Goal: Task Accomplishment & Management: Use online tool/utility

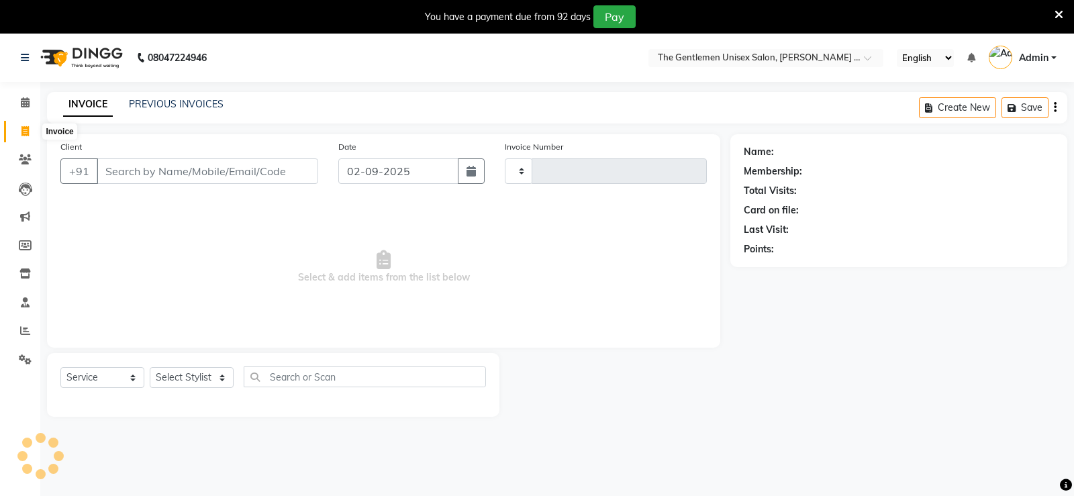
select select "service"
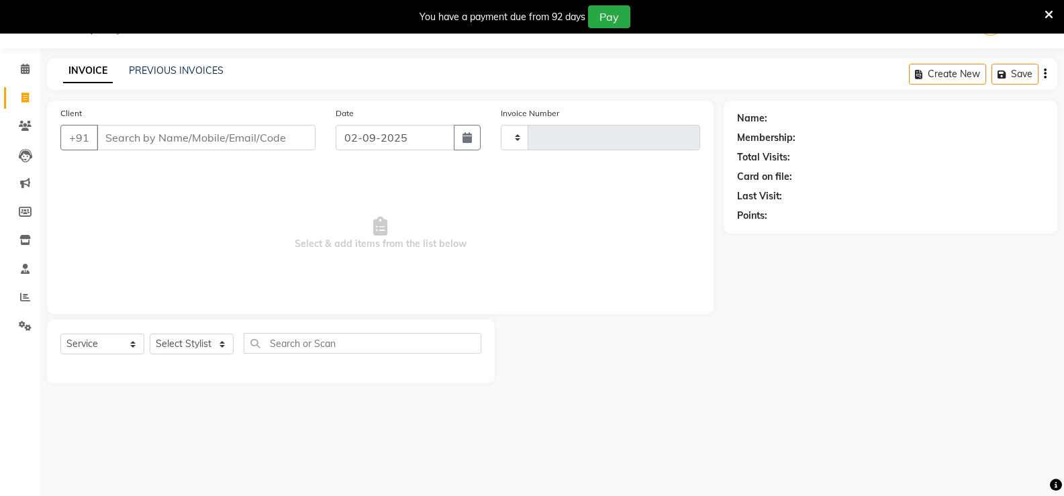
scroll to position [34, 0]
type input "1063"
select select "5552"
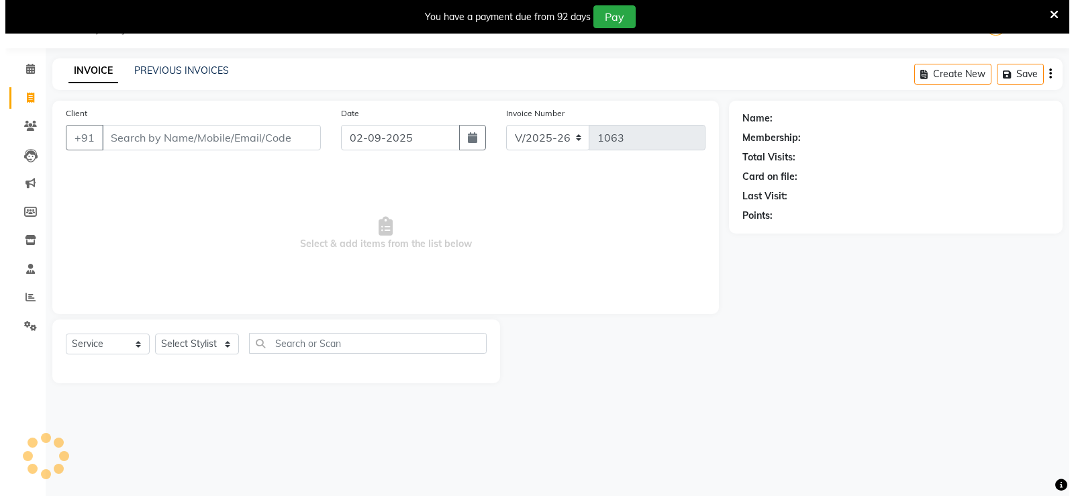
scroll to position [0, 0]
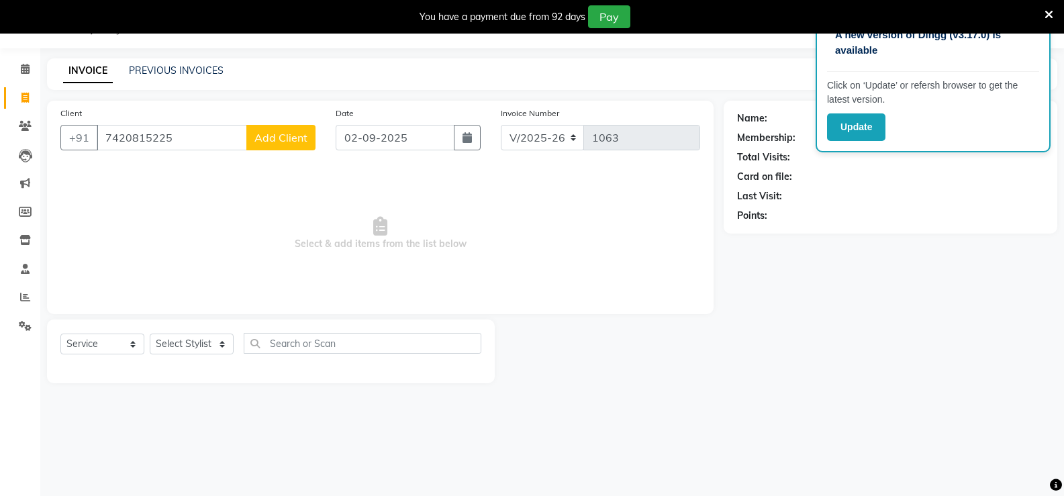
type input "7420815225"
click at [295, 148] on button "Add Client" at bounding box center [280, 138] width 69 height 26
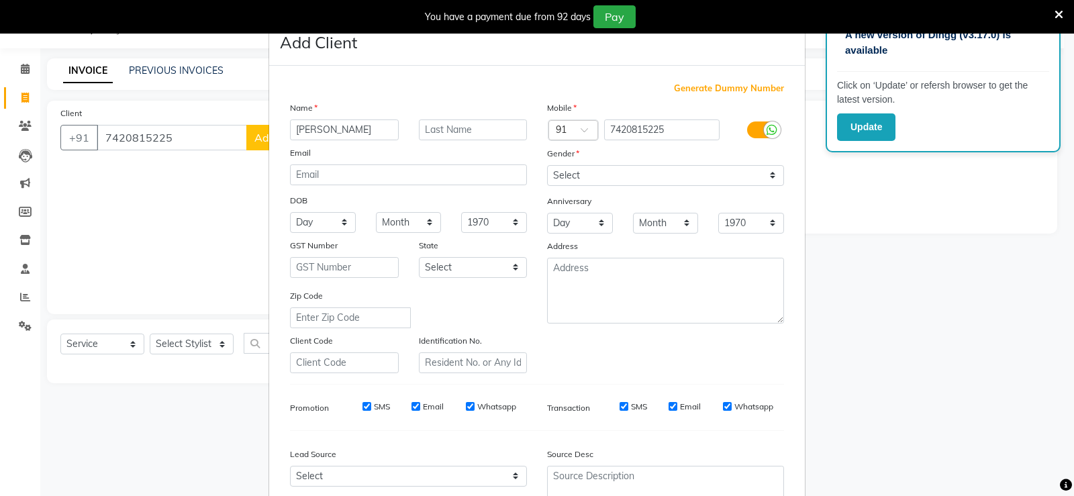
type input "[PERSON_NAME]"
click at [685, 157] on div "Gender" at bounding box center [665, 155] width 257 height 19
click at [683, 171] on select "Select [DEMOGRAPHIC_DATA] [DEMOGRAPHIC_DATA] Other Prefer Not To Say" at bounding box center [665, 175] width 237 height 21
click at [676, 181] on select "Select [DEMOGRAPHIC_DATA] [DEMOGRAPHIC_DATA] Other Prefer Not To Say" at bounding box center [665, 175] width 237 height 21
click at [669, 156] on div "Gender" at bounding box center [665, 155] width 257 height 19
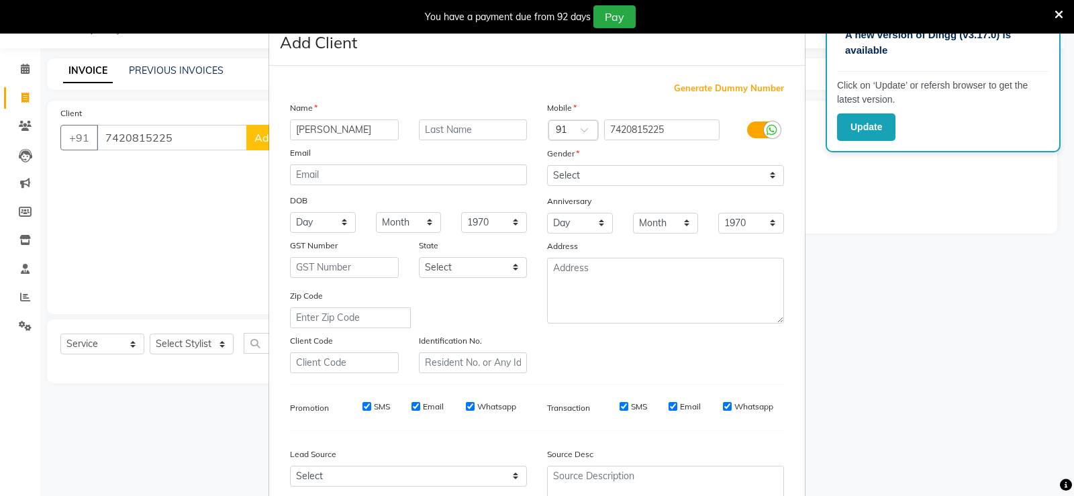
drag, startPoint x: 667, startPoint y: 162, endPoint x: 607, endPoint y: 183, distance: 64.1
click at [653, 173] on div "Mobile Country Code × 91 7420815225 Gender Select [DEMOGRAPHIC_DATA] [DEMOGRAPH…" at bounding box center [665, 237] width 257 height 273
click at [642, 176] on select "Select [DEMOGRAPHIC_DATA] [DEMOGRAPHIC_DATA] Other Prefer Not To Say" at bounding box center [665, 175] width 237 height 21
click at [607, 171] on select "Select [DEMOGRAPHIC_DATA] [DEMOGRAPHIC_DATA] Other Prefer Not To Say" at bounding box center [665, 175] width 237 height 21
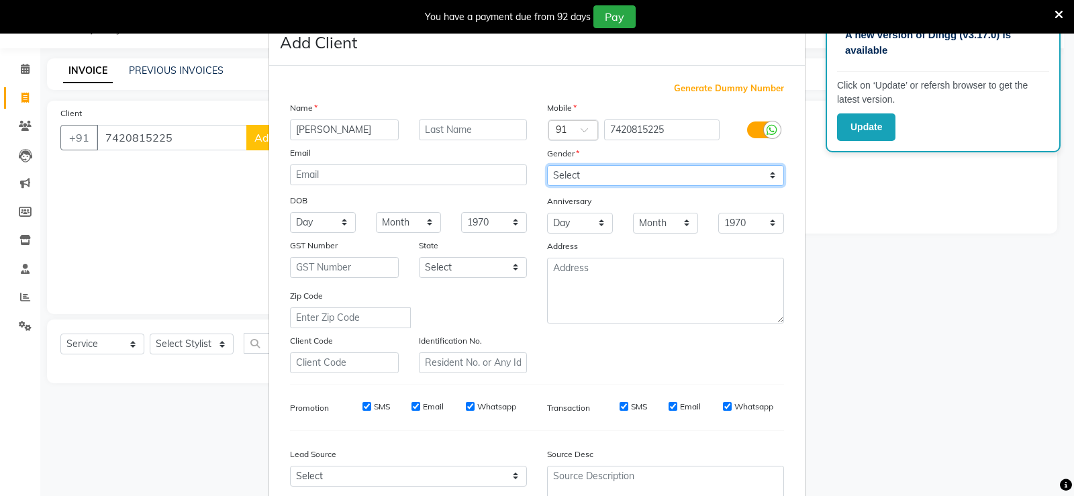
select select "[DEMOGRAPHIC_DATA]"
click at [547, 165] on select "Select [DEMOGRAPHIC_DATA] [DEMOGRAPHIC_DATA] Other Prefer Not To Say" at bounding box center [665, 175] width 237 height 21
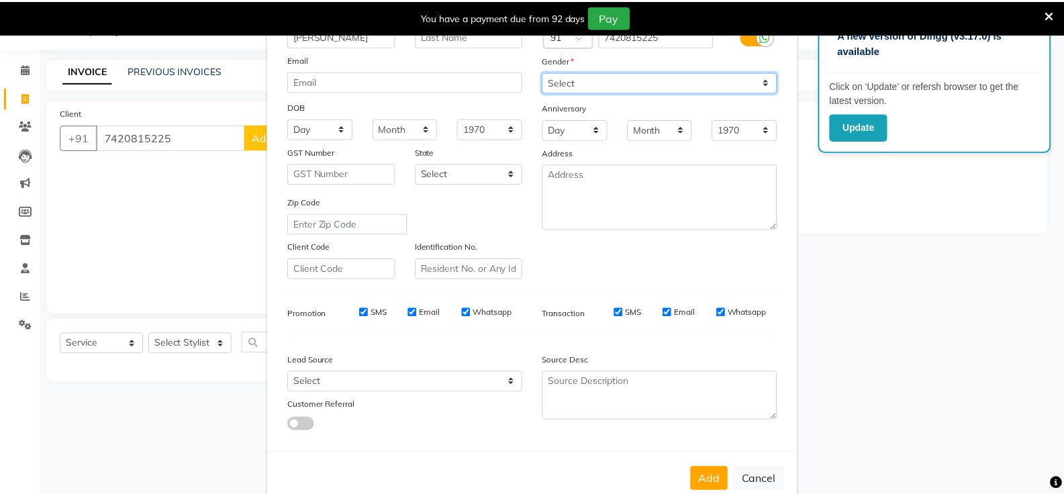
scroll to position [124, 0]
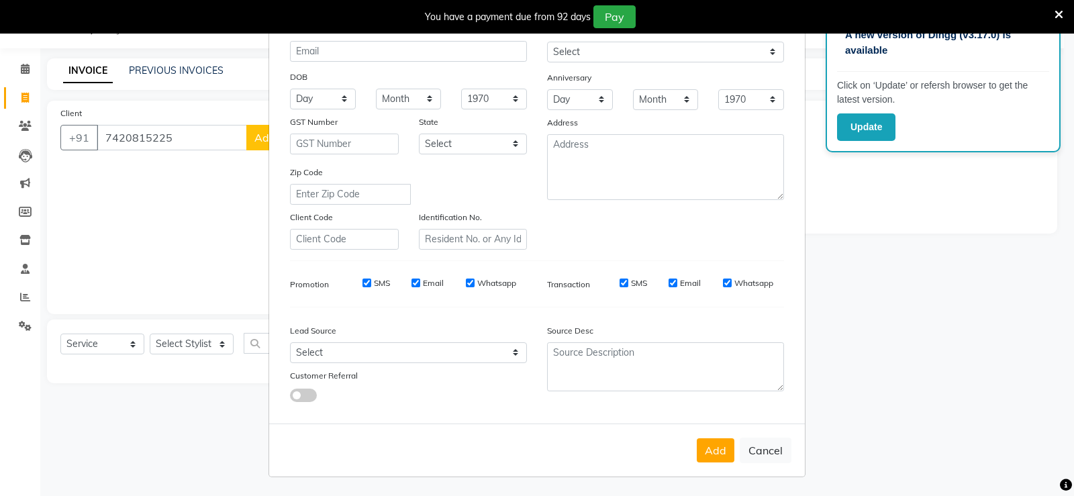
click at [704, 460] on button "Add" at bounding box center [716, 450] width 38 height 24
click at [704, 460] on div "Add Cancel" at bounding box center [537, 450] width 536 height 53
select select
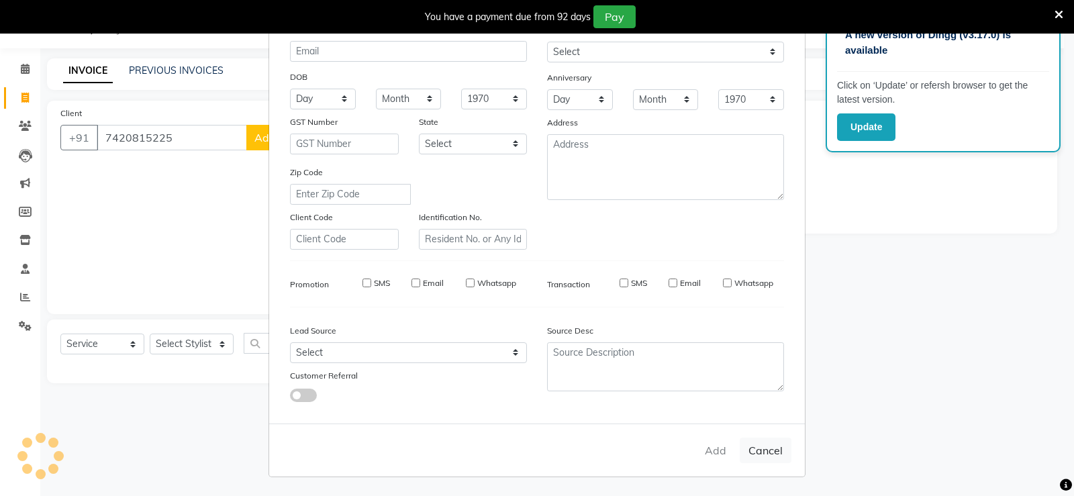
select select
checkbox input "false"
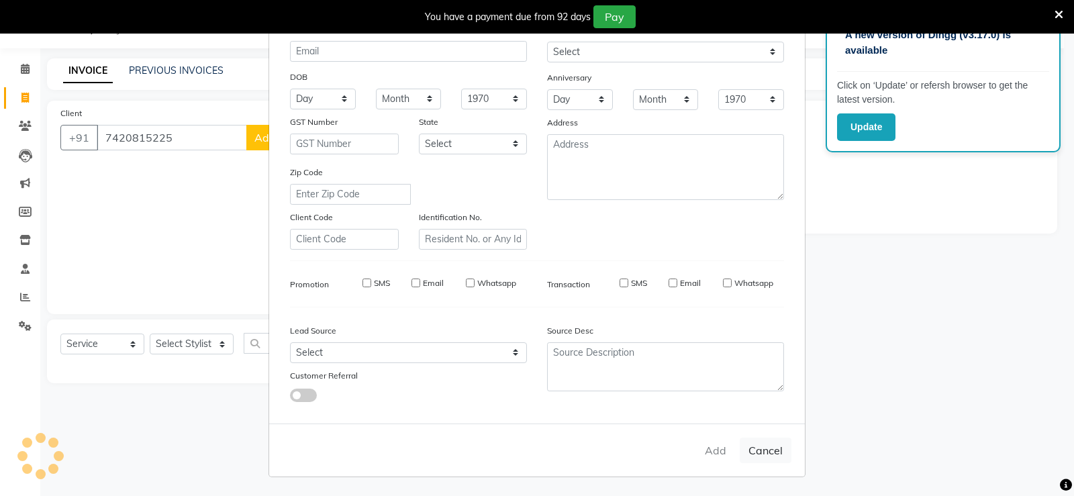
checkbox input "false"
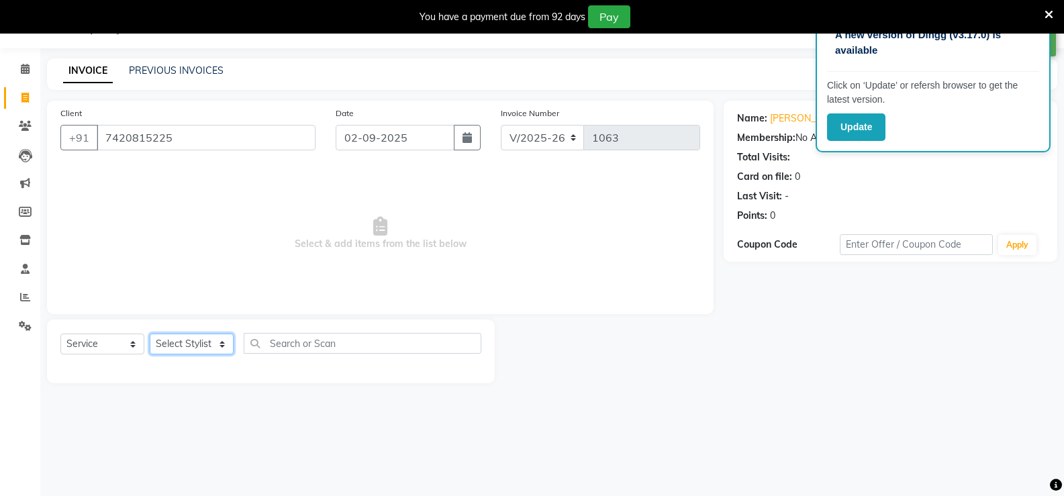
click at [183, 337] on select "Select Stylist [PERSON_NAME]" at bounding box center [192, 344] width 84 height 21
select select "47146"
click at [150, 334] on select "Select Stylist [PERSON_NAME]" at bounding box center [192, 344] width 84 height 21
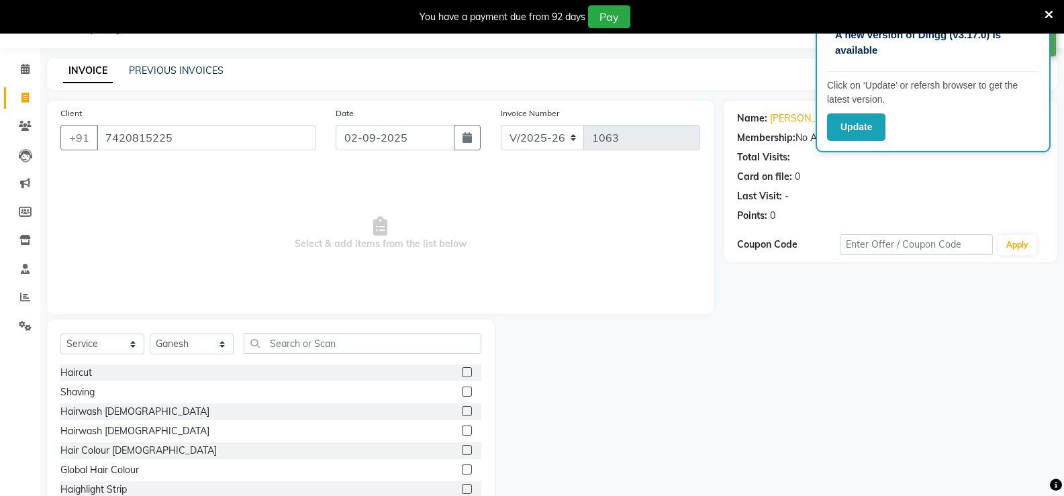
click at [462, 376] on label at bounding box center [467, 372] width 10 height 10
click at [462, 376] on input "checkbox" at bounding box center [466, 373] width 9 height 9
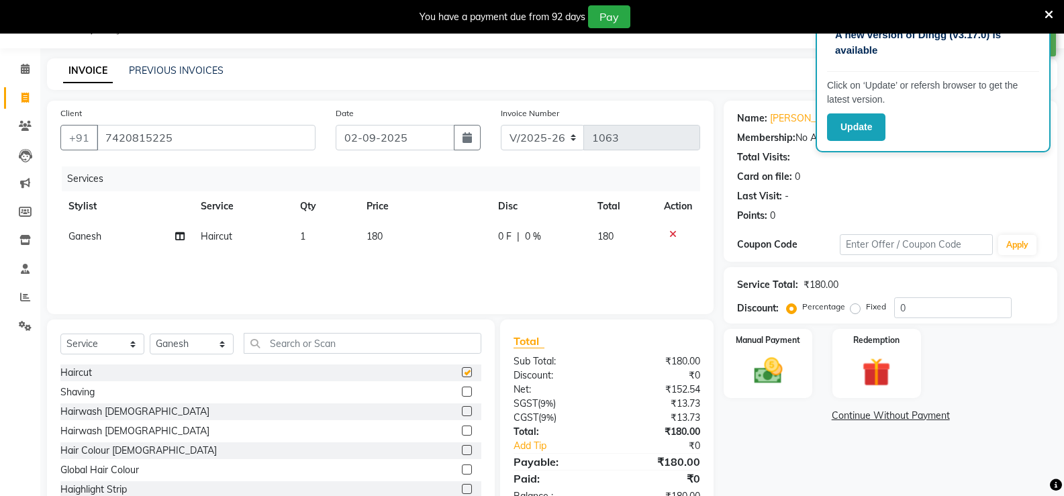
checkbox input "false"
click at [462, 390] on label at bounding box center [467, 392] width 10 height 10
click at [462, 390] on input "checkbox" at bounding box center [466, 392] width 9 height 9
checkbox input "false"
click at [381, 236] on span "180" at bounding box center [375, 236] width 16 height 12
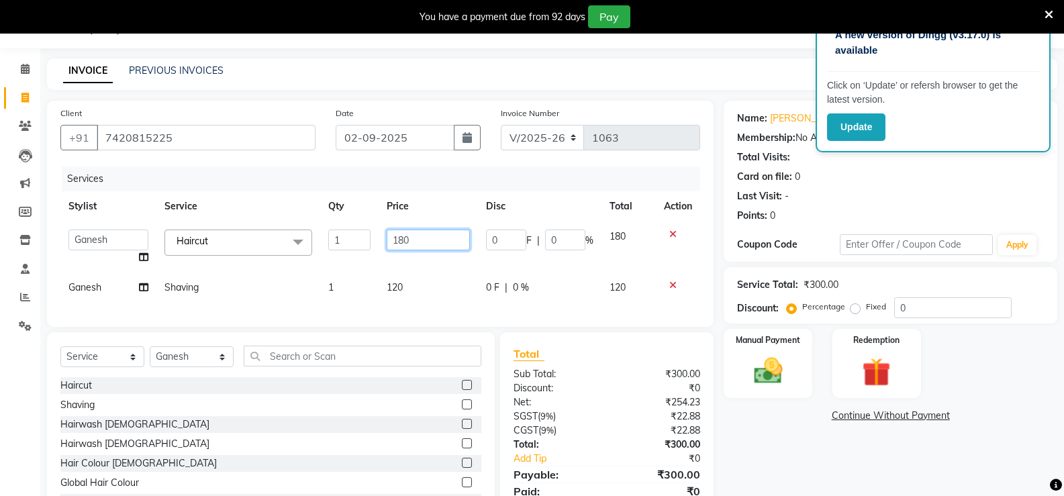
click at [426, 238] on input "180" at bounding box center [428, 240] width 83 height 21
type input "1"
type input "120"
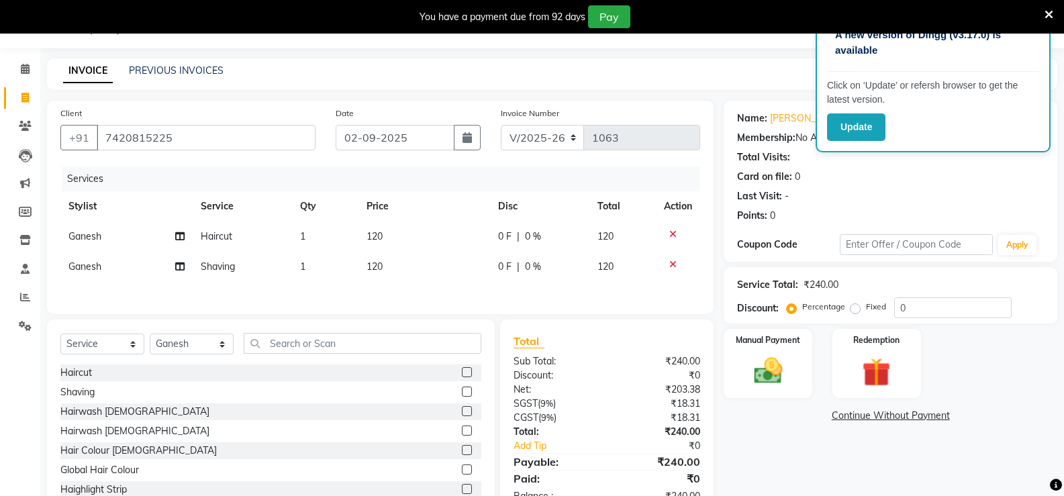
click at [419, 278] on td "120" at bounding box center [425, 267] width 132 height 30
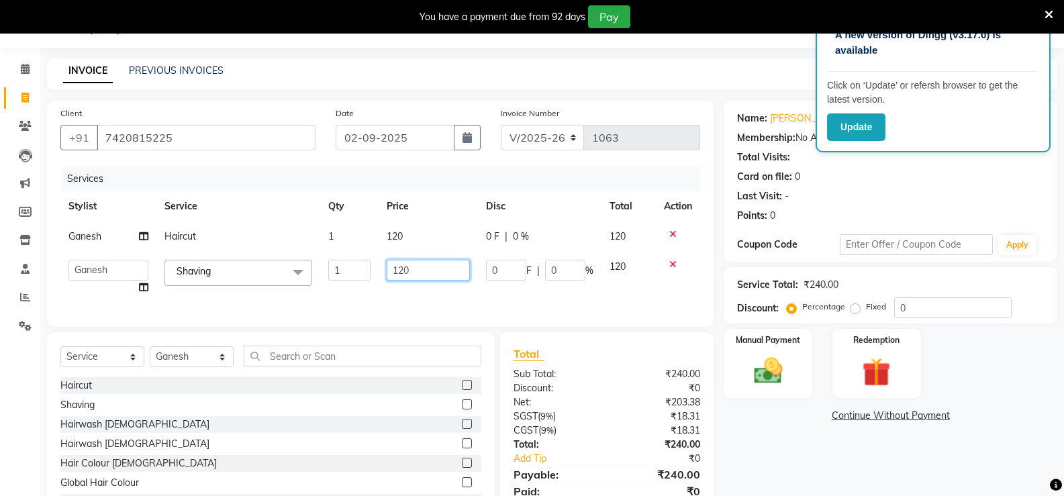
click at [442, 269] on input "120" at bounding box center [428, 270] width 83 height 21
type input "1"
type input "125"
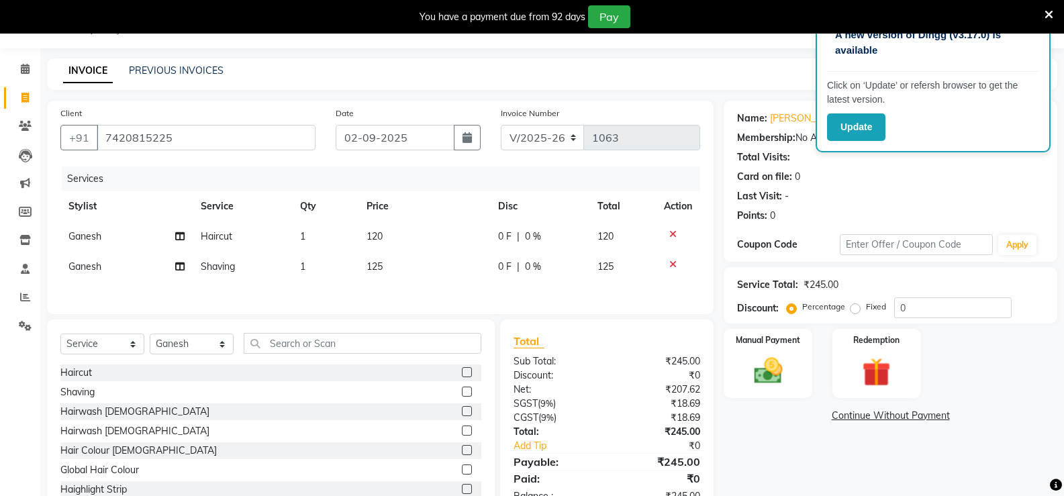
click at [440, 231] on td "120" at bounding box center [425, 237] width 132 height 30
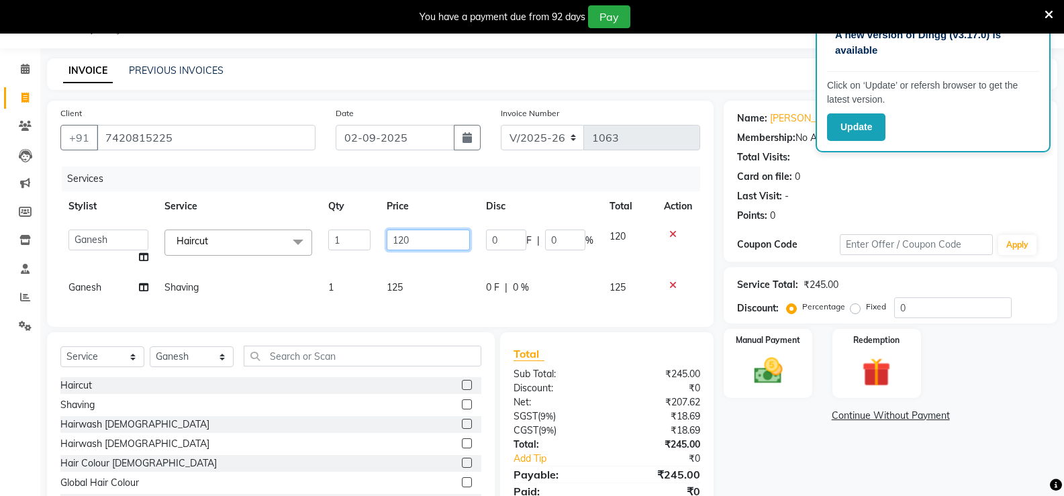
click at [438, 231] on input "120" at bounding box center [428, 240] width 83 height 21
type input "125"
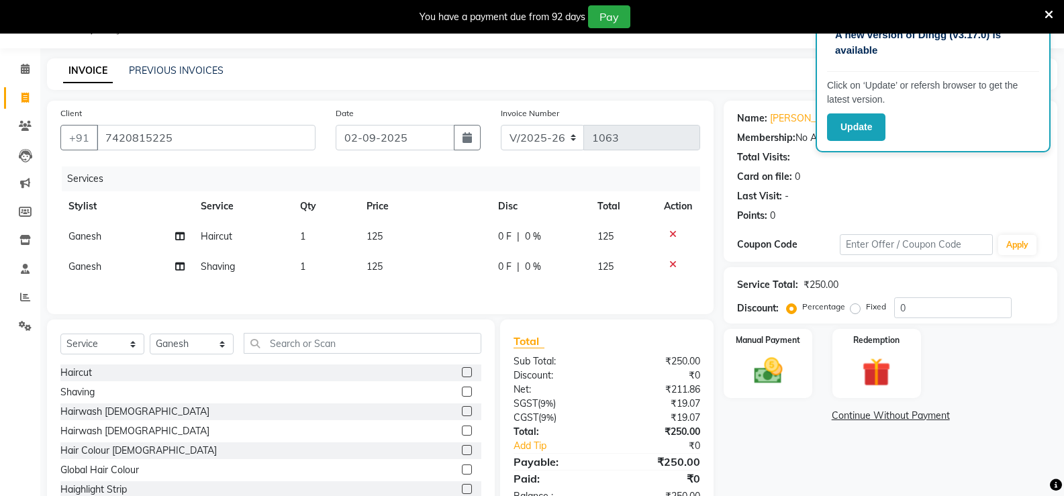
click at [602, 359] on div "Total Sub Total: ₹250.00 Discount: ₹0 Net: ₹211.86 SGST ( 9% ) ₹19.07 CGST ( 9%…" at bounding box center [607, 418] width 187 height 171
click at [462, 395] on label at bounding box center [467, 392] width 10 height 10
click at [462, 395] on input "checkbox" at bounding box center [466, 392] width 9 height 9
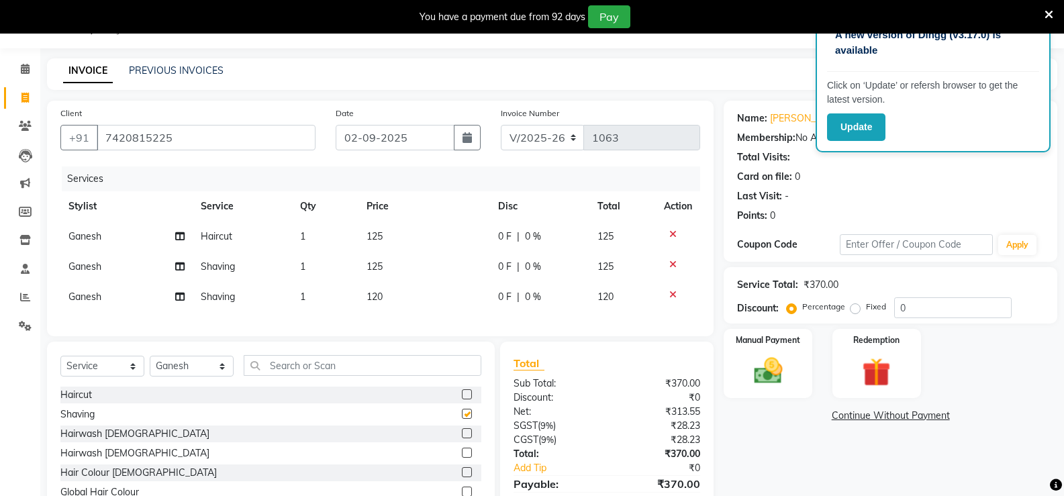
checkbox input "false"
click at [787, 384] on img at bounding box center [768, 371] width 48 height 34
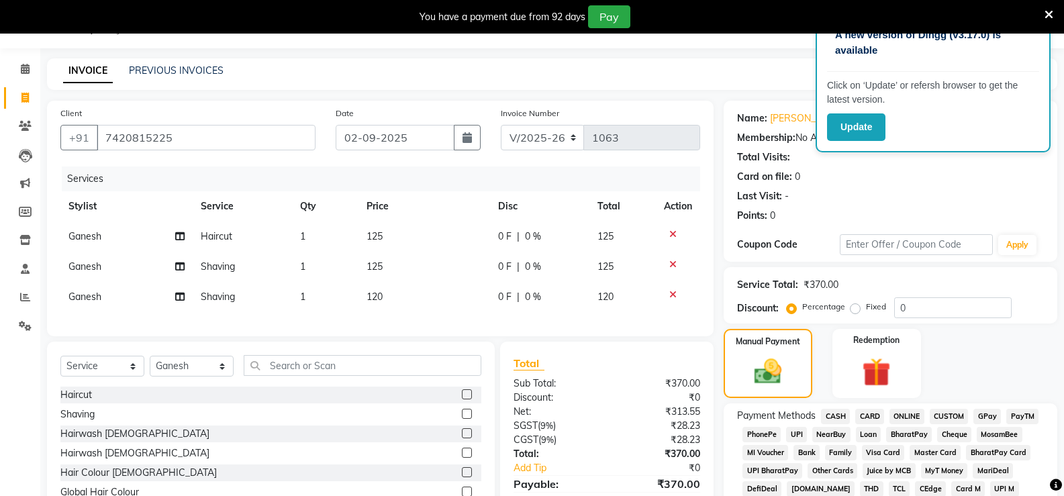
click at [921, 424] on span "ONLINE" at bounding box center [907, 416] width 35 height 15
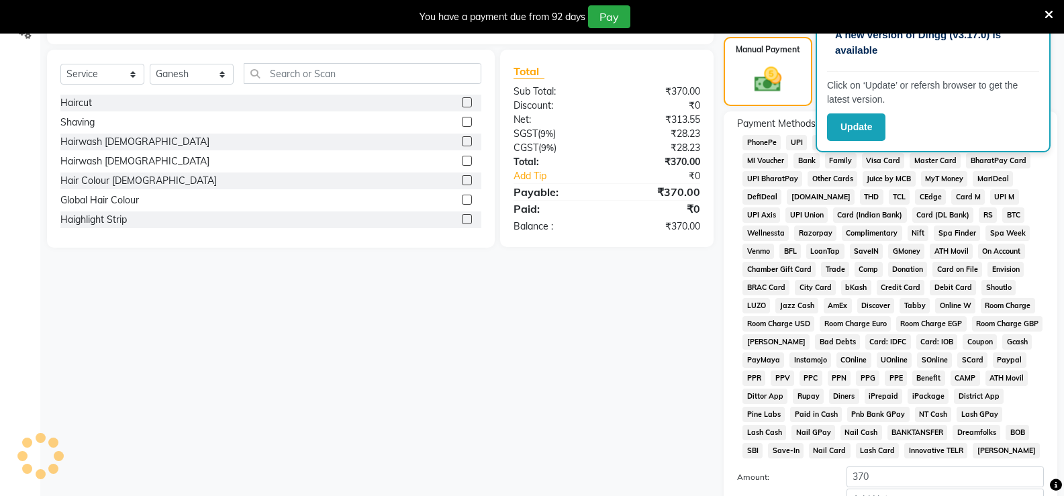
scroll to position [369, 0]
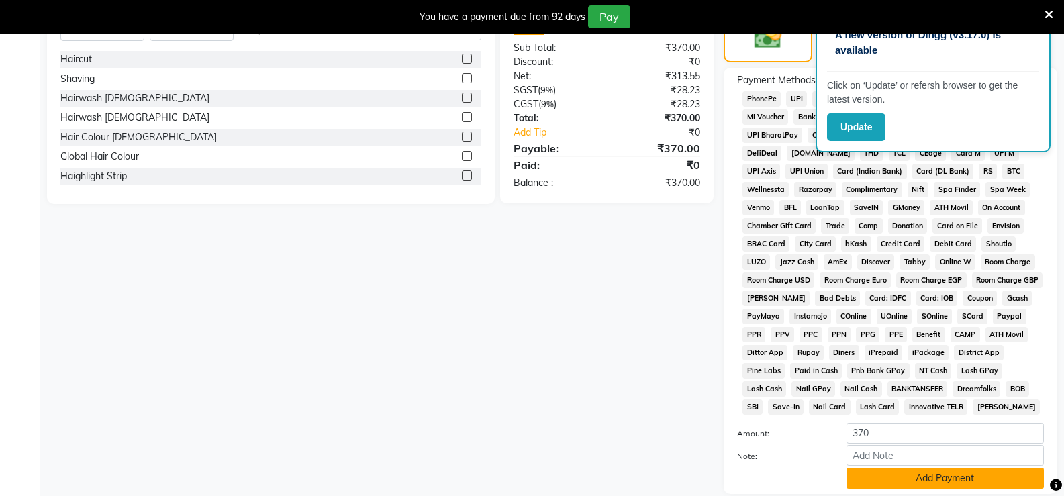
click at [928, 485] on button "Add Payment" at bounding box center [945, 478] width 197 height 21
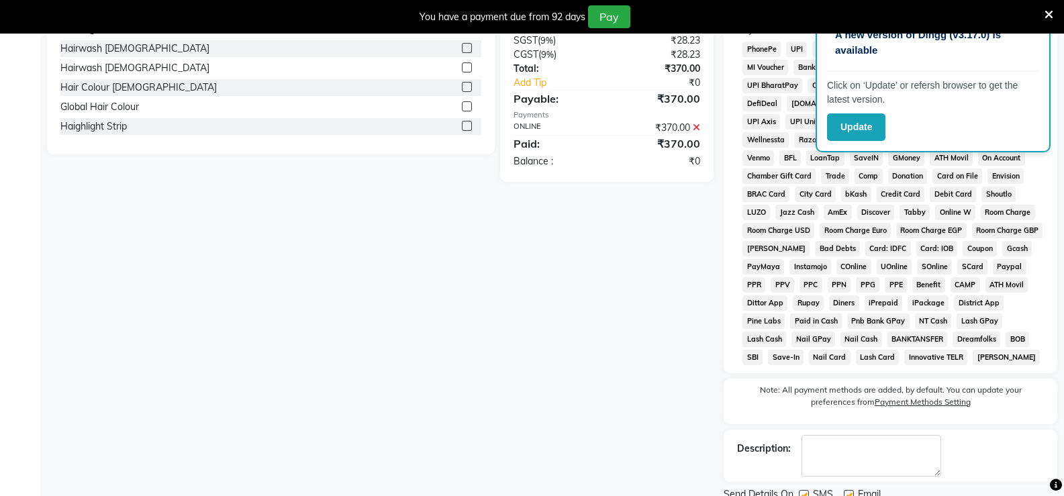
scroll to position [471, 0]
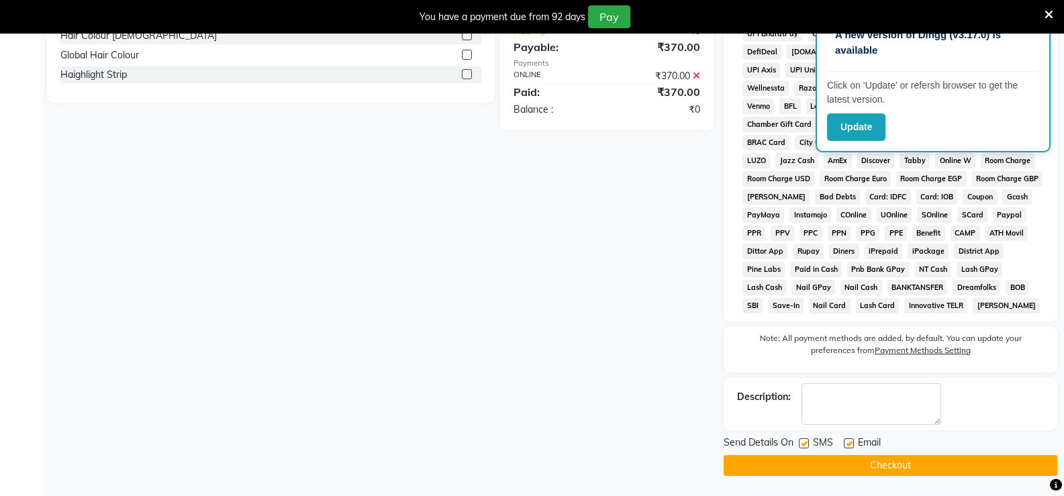
click at [932, 477] on main "INVOICE PREVIOUS INVOICES Create New Save Client [PHONE_NUMBER] Date [DATE] Inv…" at bounding box center [552, 58] width 1024 height 875
click at [936, 457] on button "Checkout" at bounding box center [891, 465] width 334 height 21
click at [936, 457] on div "Checkout" at bounding box center [891, 465] width 334 height 21
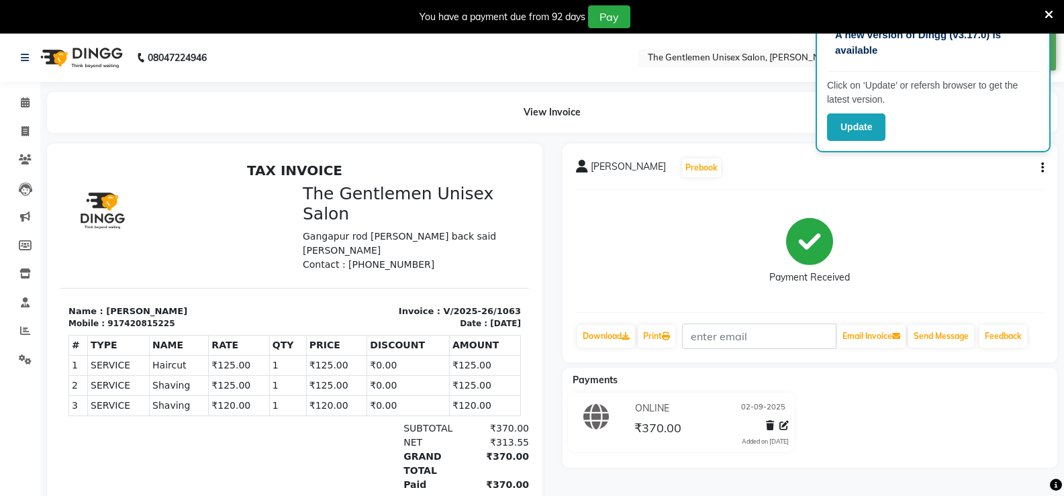
click at [40, 128] on div "View Invoice" at bounding box center [552, 112] width 1031 height 41
click at [32, 132] on span at bounding box center [24, 131] width 23 height 15
select select "5552"
select select "service"
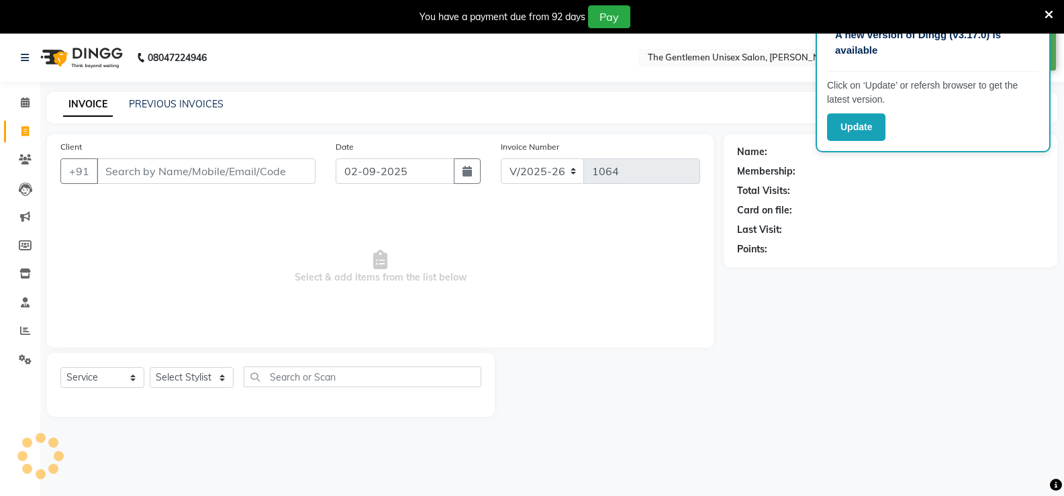
scroll to position [34, 0]
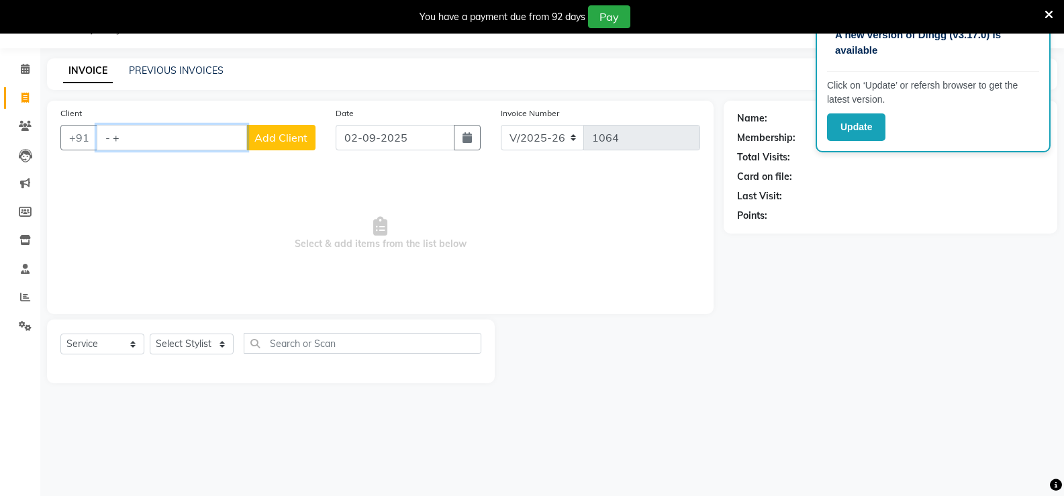
type input "- +"
